Goal: Information Seeking & Learning: Learn about a topic

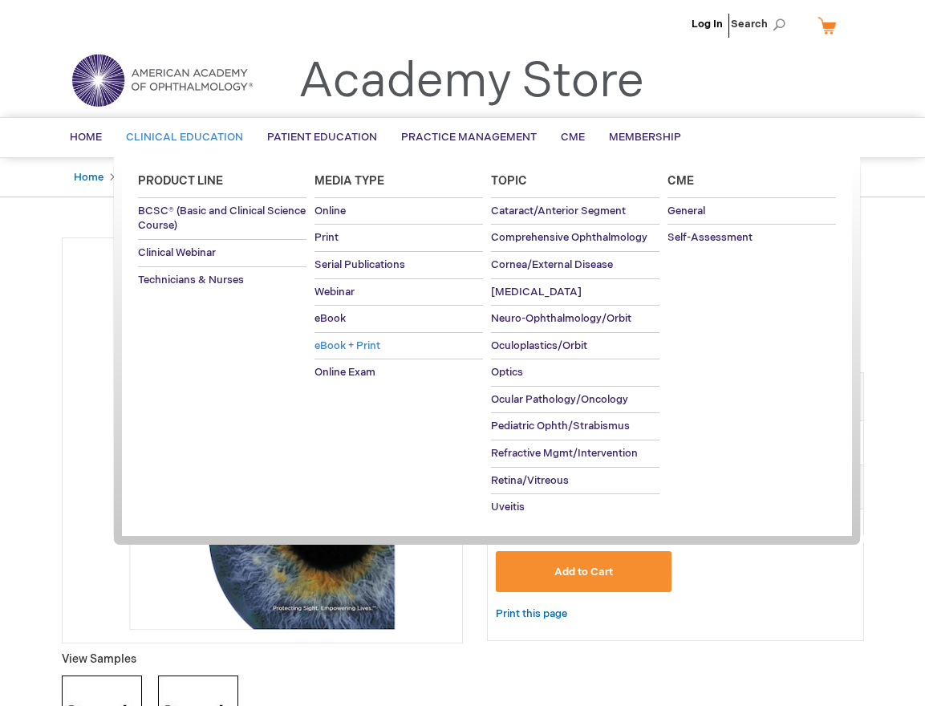
click at [349, 344] on span "eBook + Print" at bounding box center [348, 345] width 66 height 13
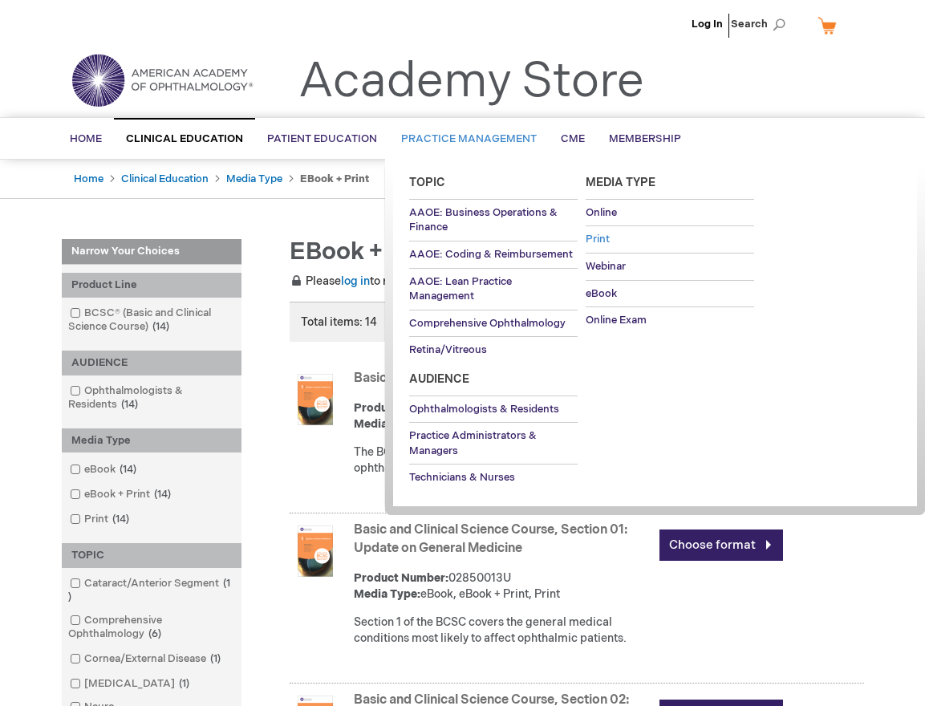
click at [597, 235] on span "Print" at bounding box center [598, 239] width 24 height 13
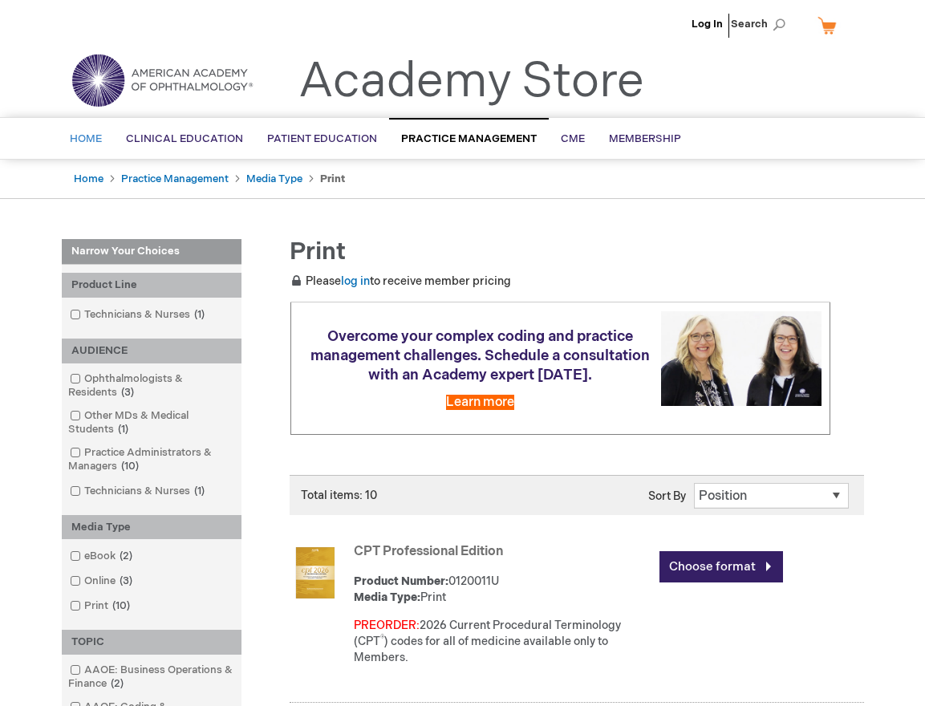
click at [97, 138] on span "Home" at bounding box center [86, 138] width 32 height 13
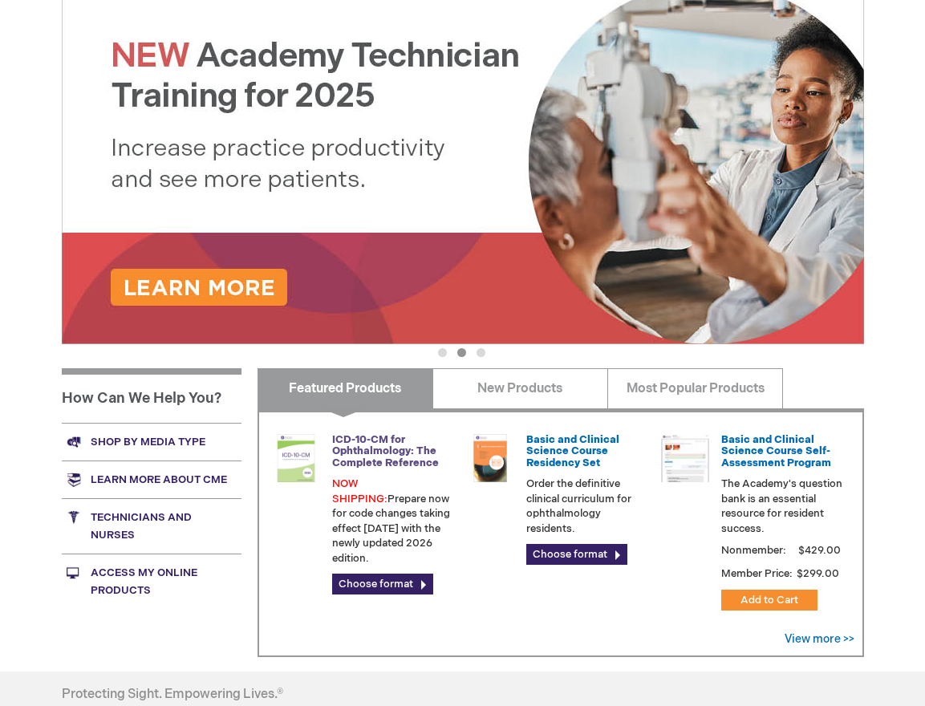
scroll to position [241, 0]
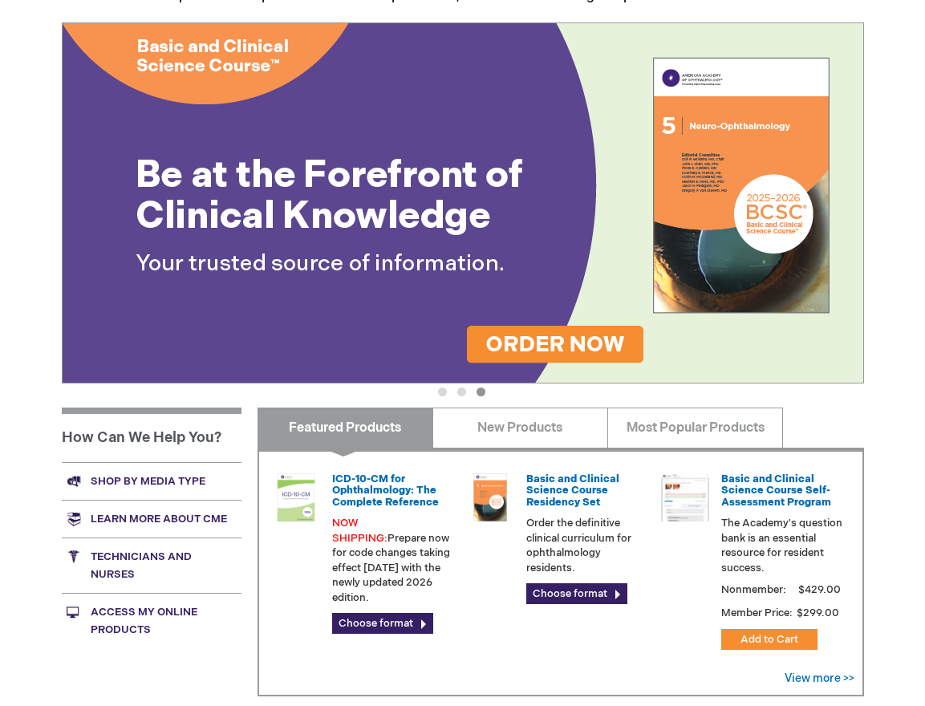
click at [899, 368] on div "Log In Search My Cart CLOSE RECENTLY ADDED ITEM(S) Close There are no items in …" at bounding box center [462, 362] width 925 height 1206
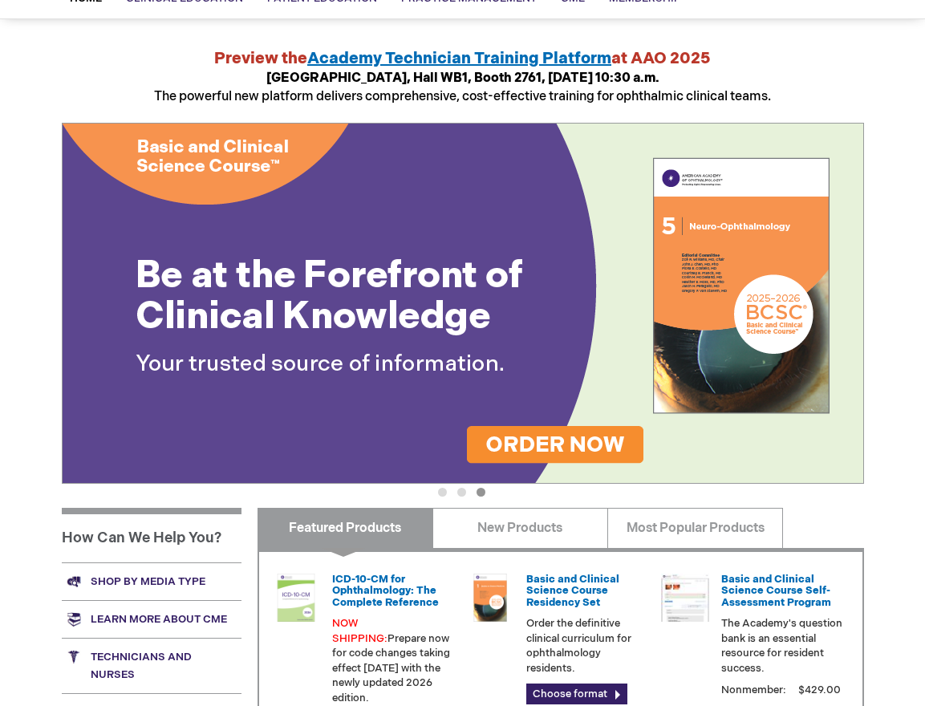
scroll to position [0, 0]
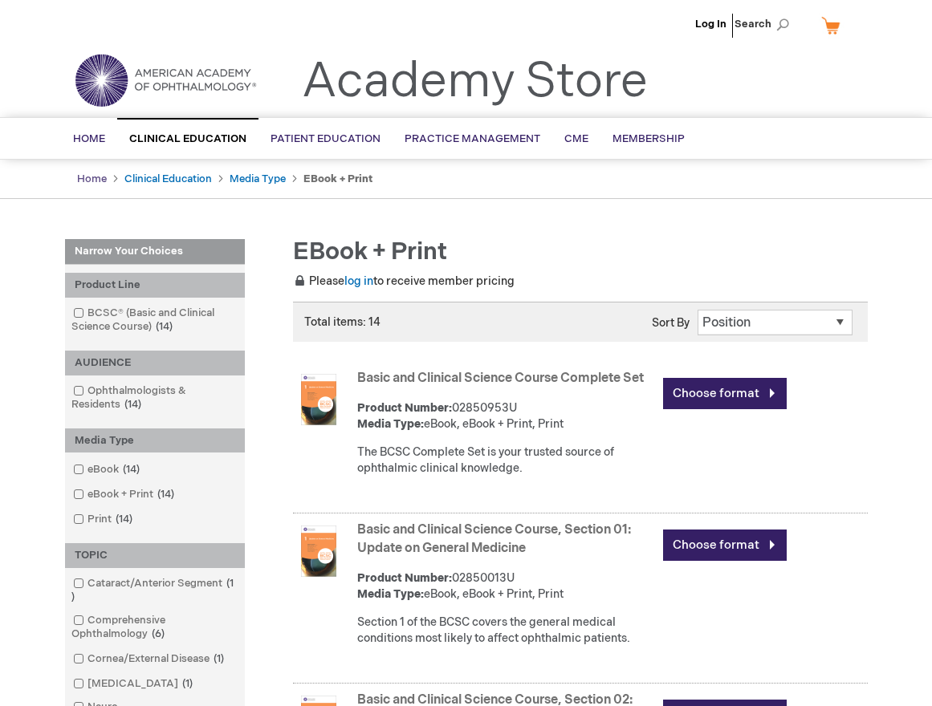
click at [99, 173] on link "Home" at bounding box center [92, 179] width 30 height 13
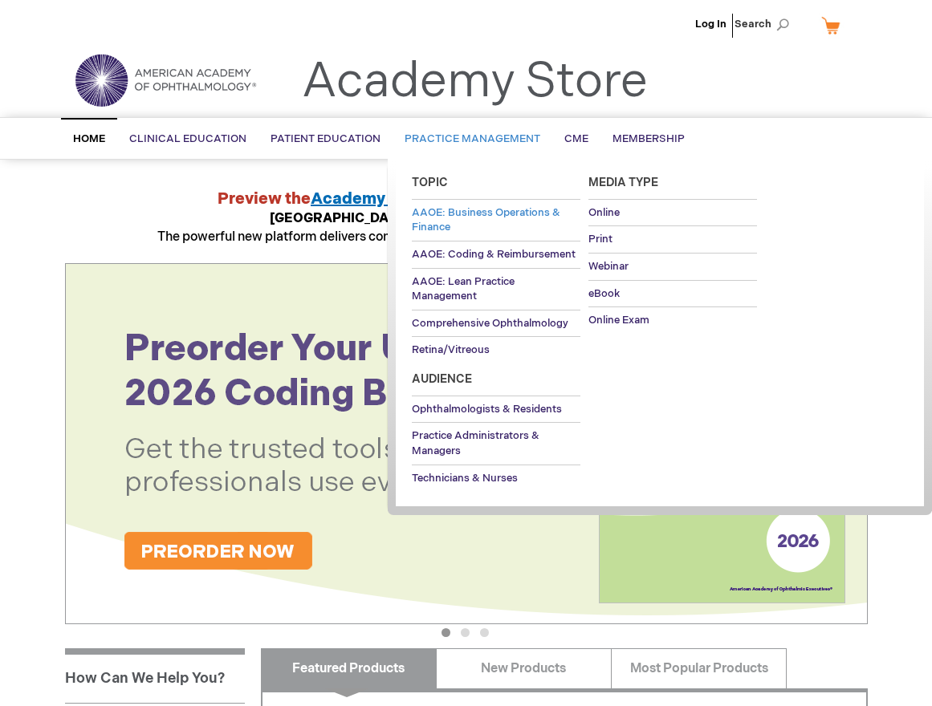
click at [502, 214] on span "AAOE: Business Operations & Finance" at bounding box center [486, 220] width 148 height 28
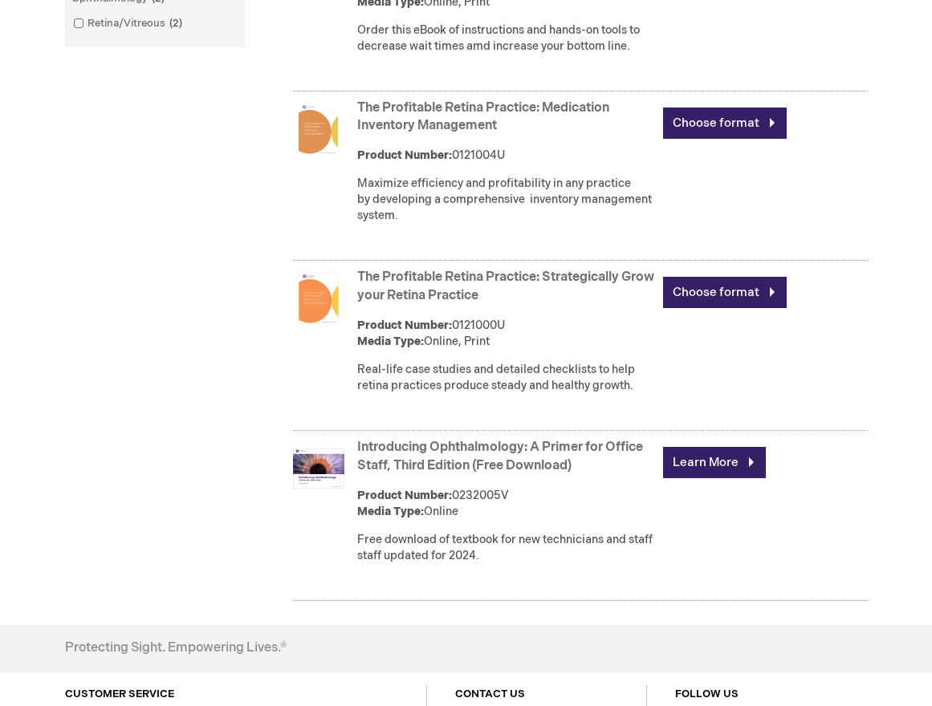
scroll to position [883, 0]
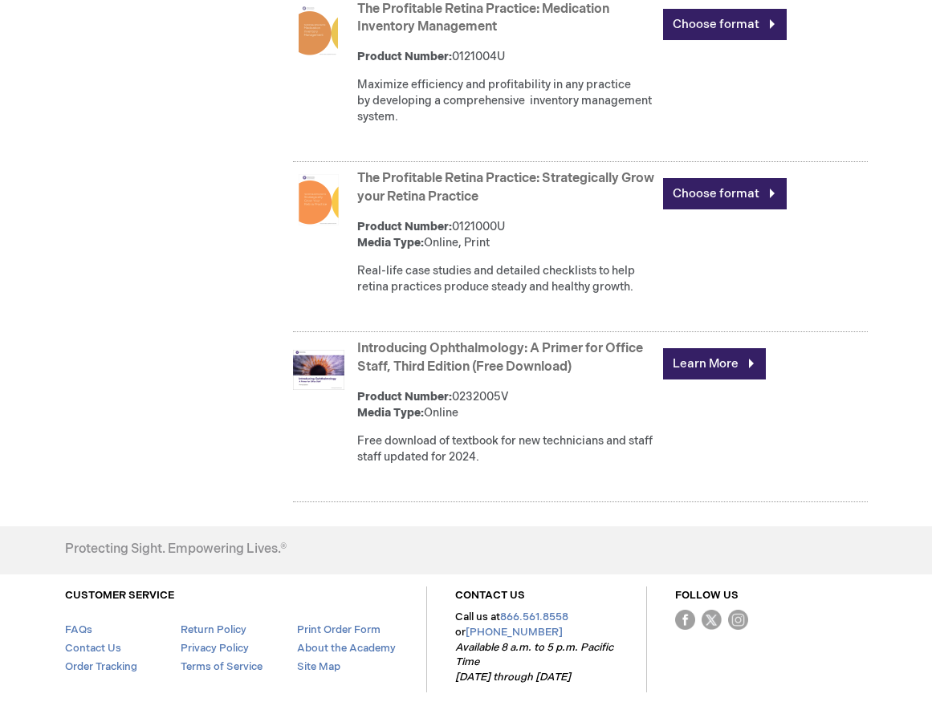
click at [482, 375] on link "Introducing Ophthalmology: A Primer for Office Staff, Third Edition (Free Downl…" at bounding box center [500, 358] width 286 height 34
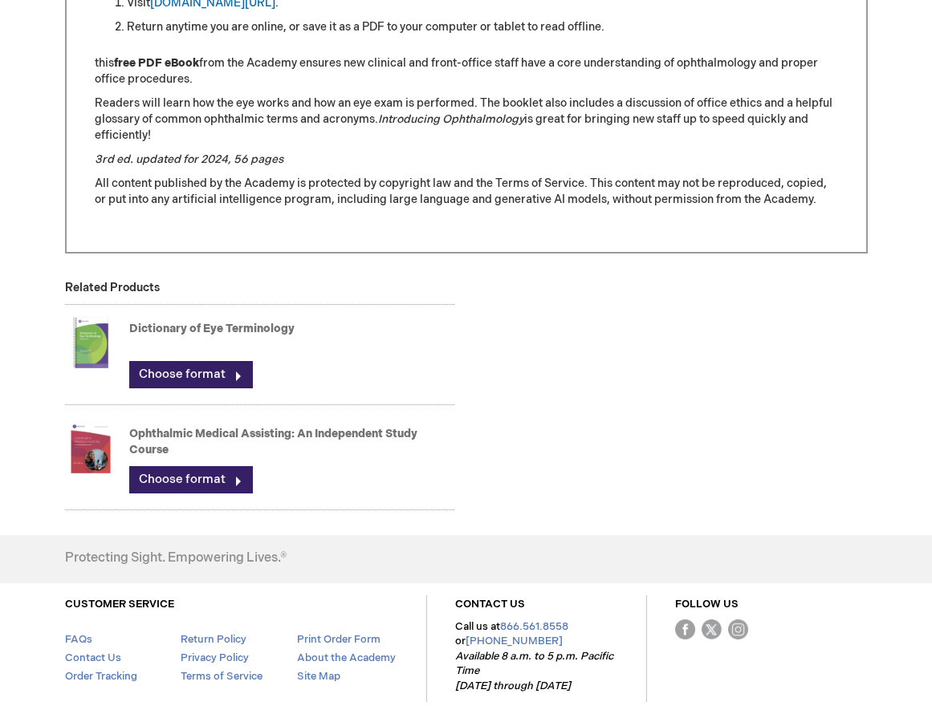
scroll to position [802, 0]
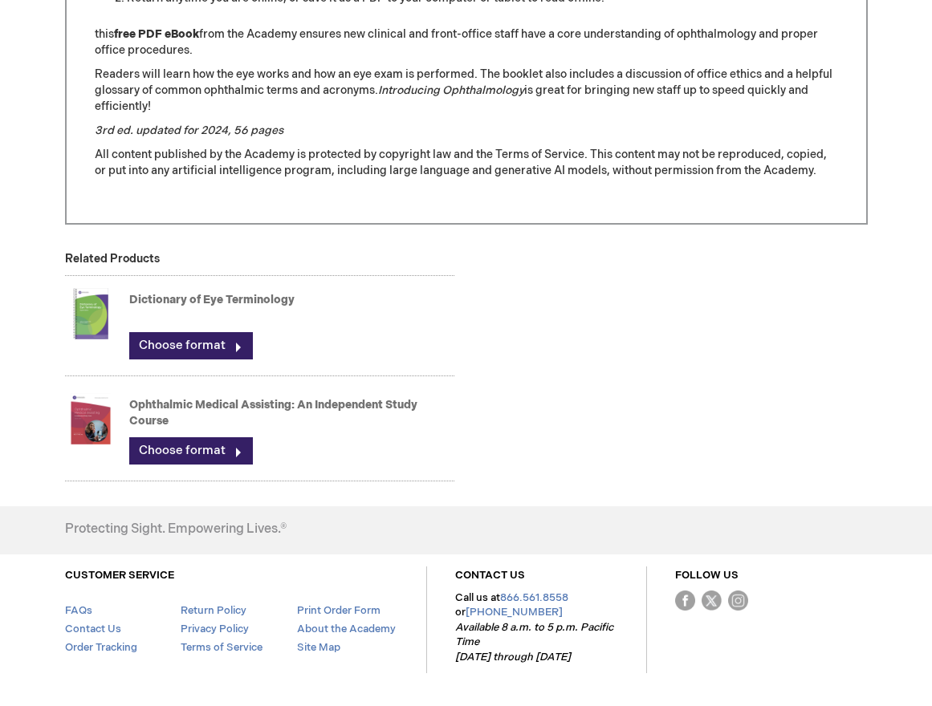
click at [154, 299] on link "Dictionary of Eye Terminology" at bounding box center [211, 300] width 165 height 14
